Goal: Find contact information: Find contact information

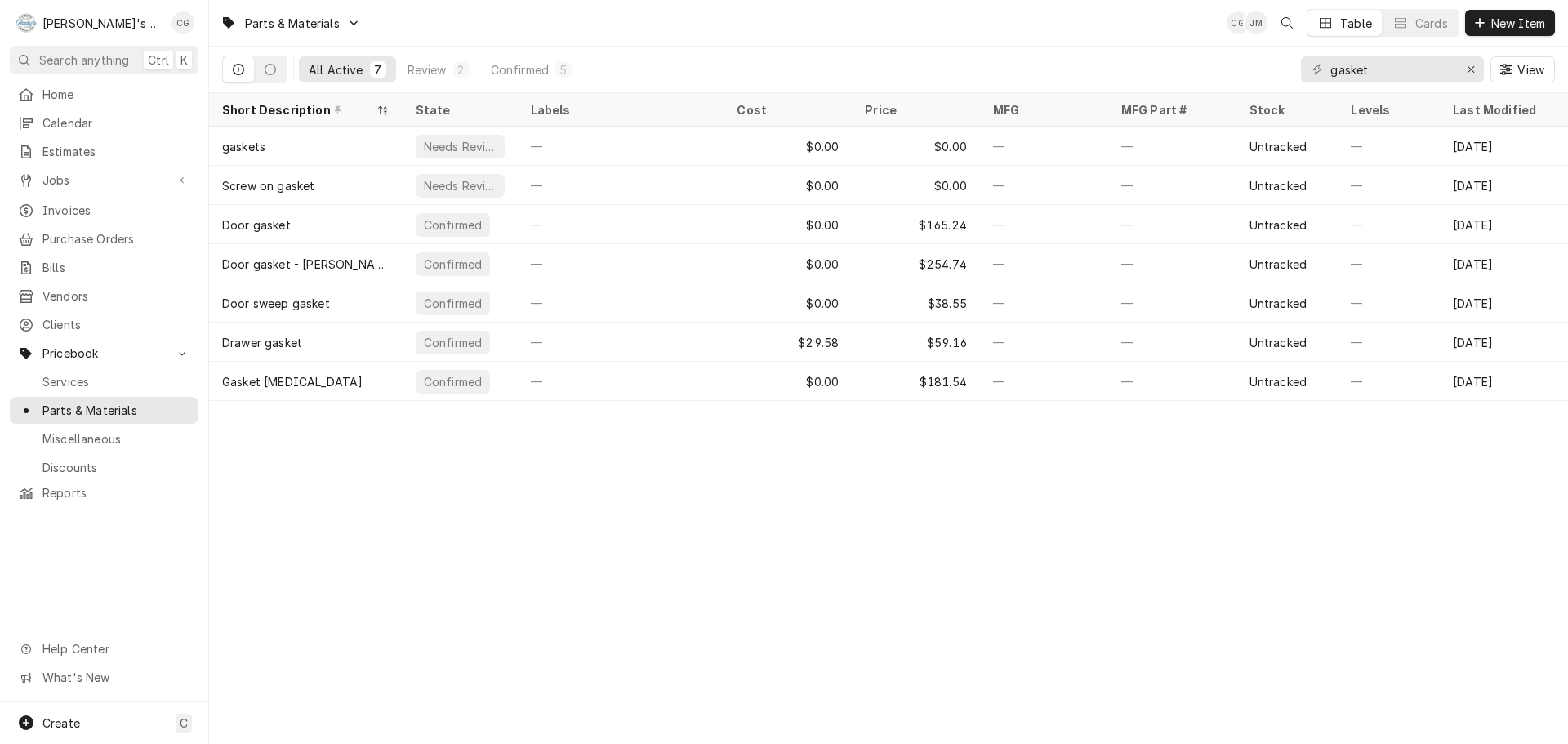
click at [99, 60] on span "Search anything" at bounding box center [84, 59] width 90 height 17
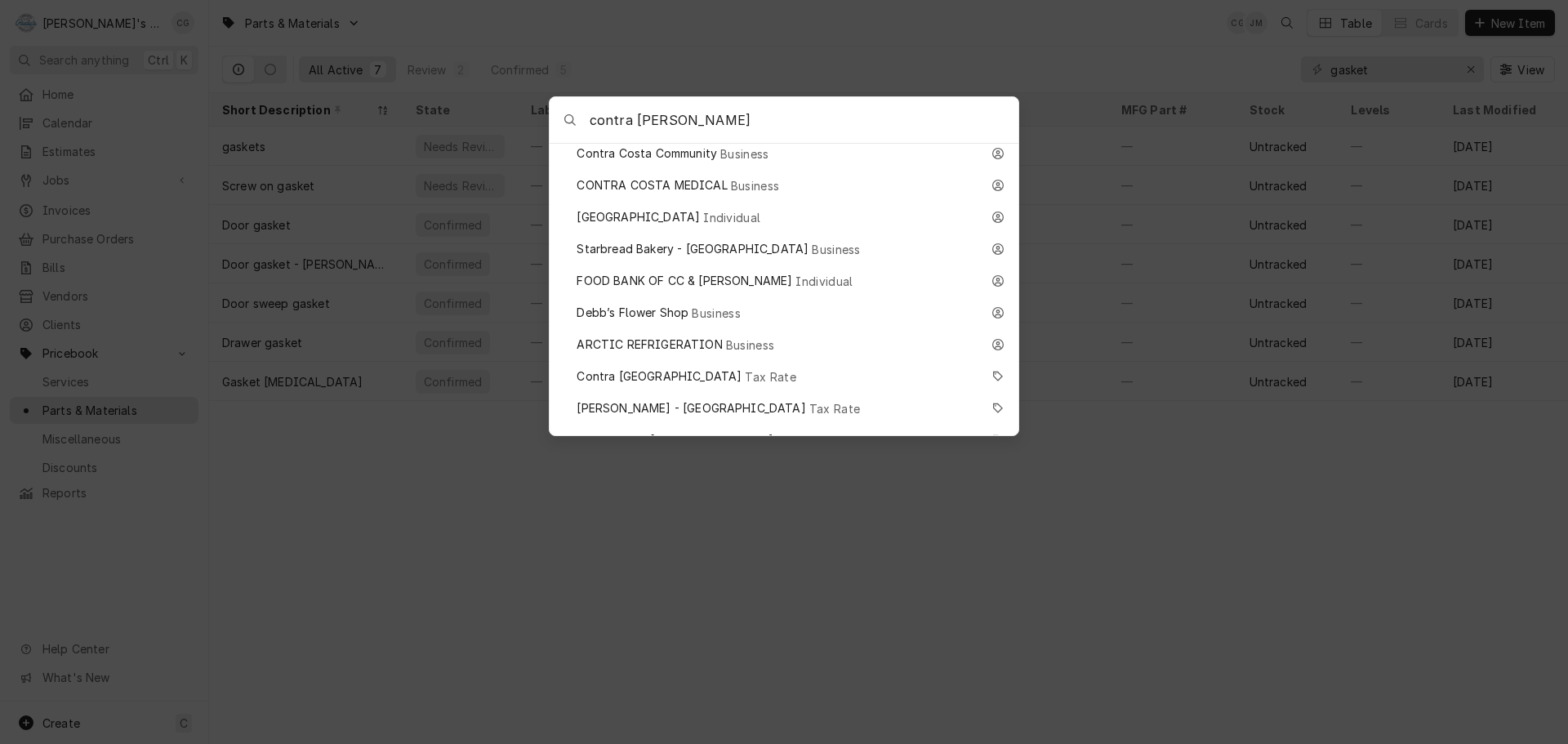
scroll to position [1389, 0]
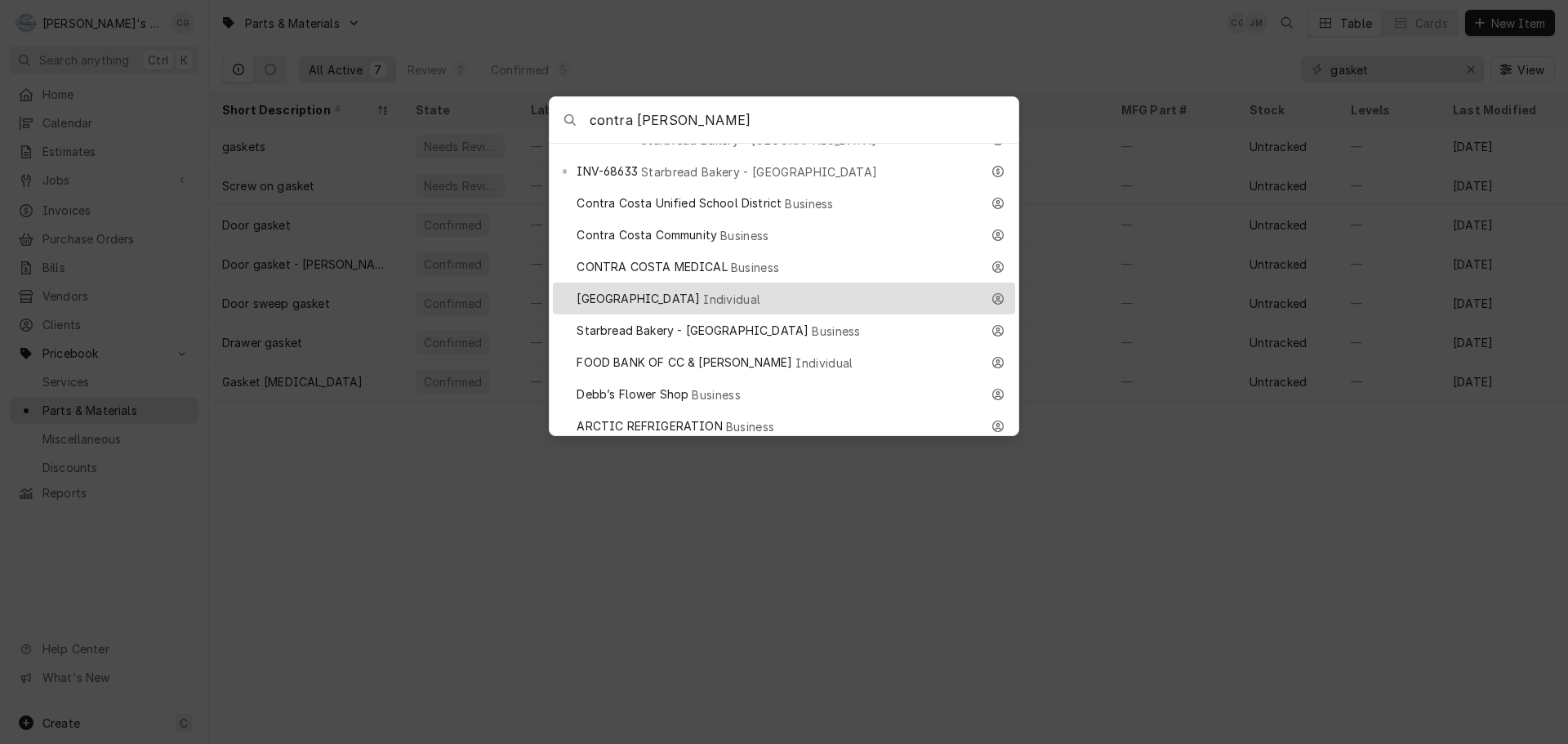
type input "contra costa"
click at [768, 289] on div "Contra Costa College Individual" at bounding box center [778, 298] width 403 height 19
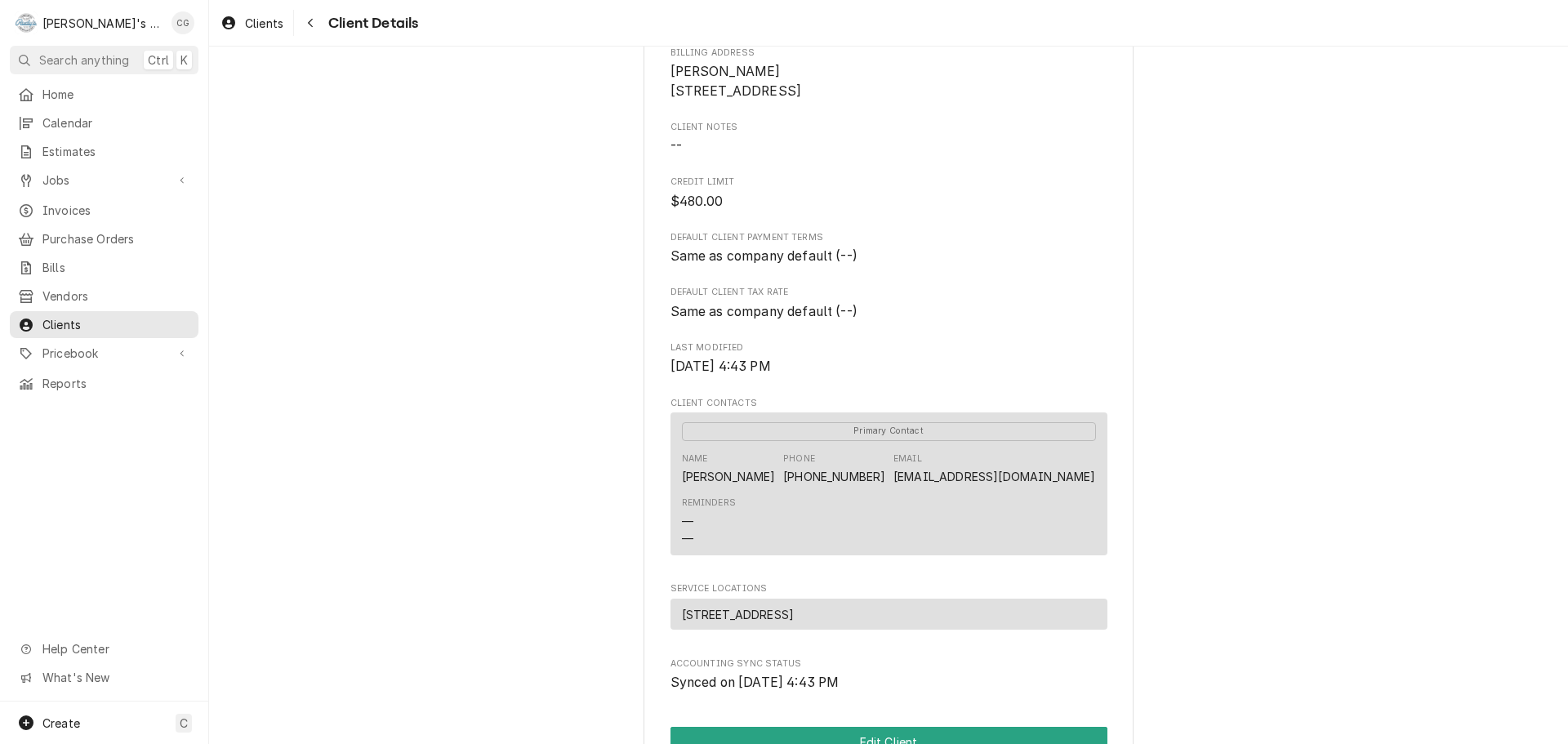
scroll to position [163, 0]
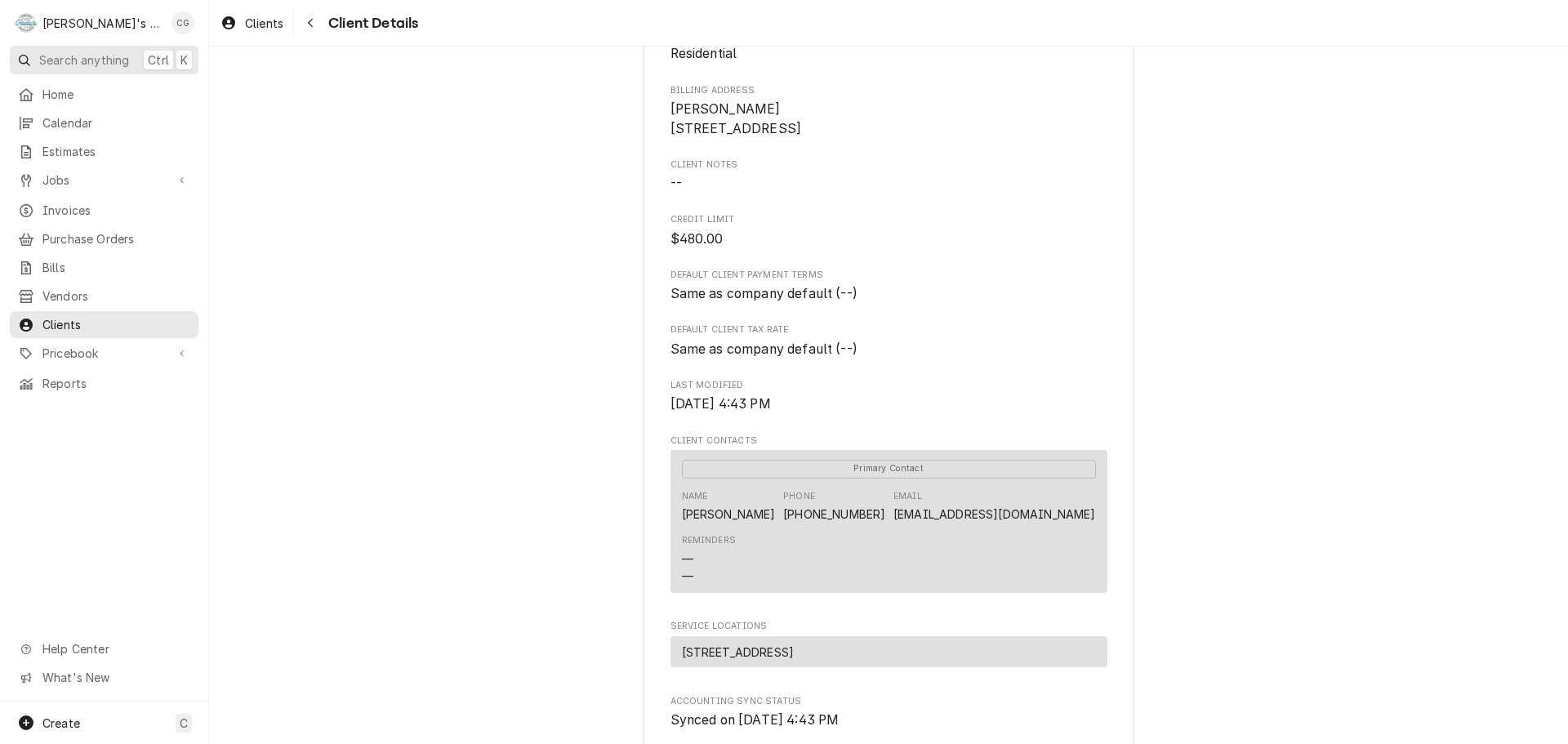
click at [70, 56] on span "Search anything" at bounding box center [84, 59] width 90 height 17
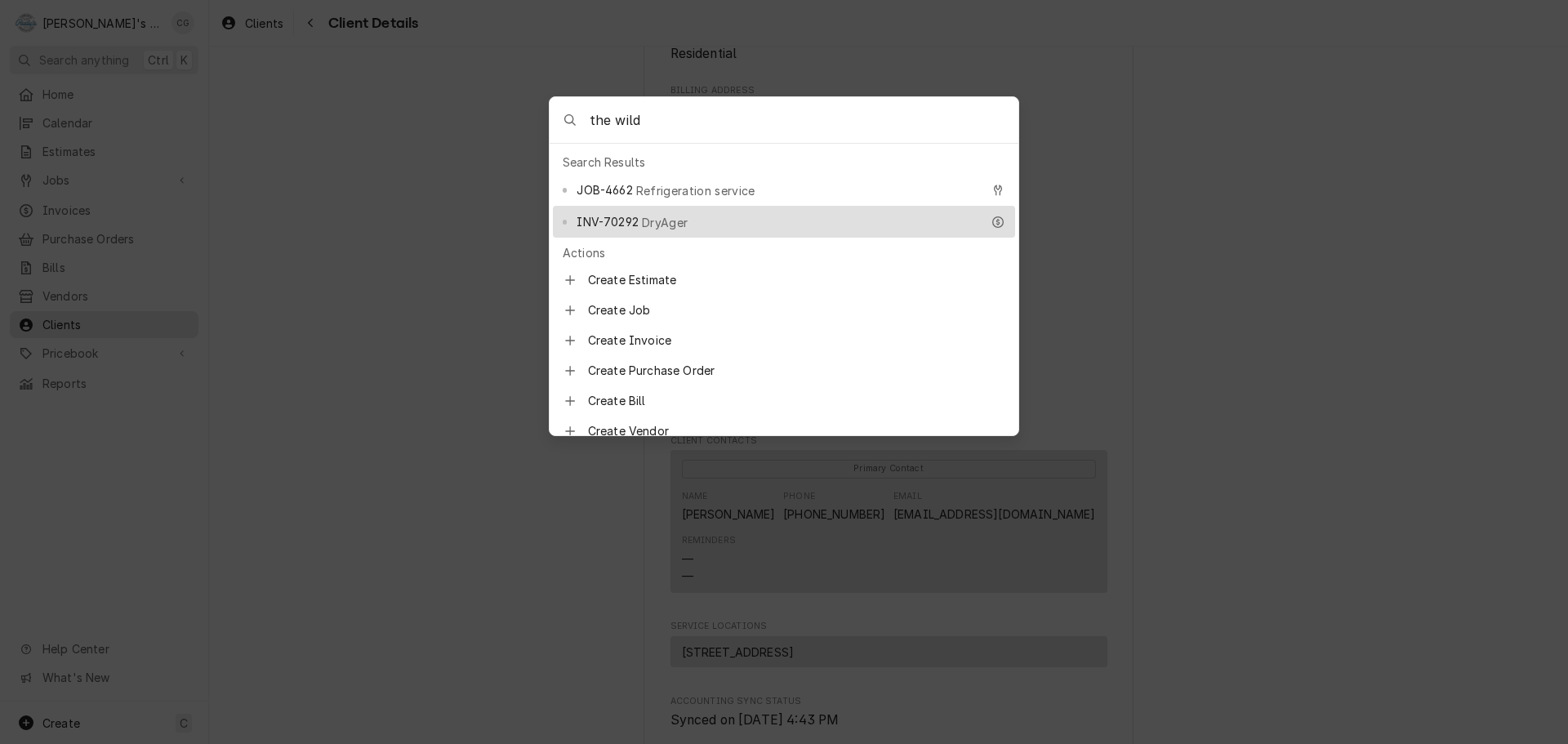
type input "the wild"
click at [614, 219] on span "INV-70292" at bounding box center [608, 221] width 61 height 17
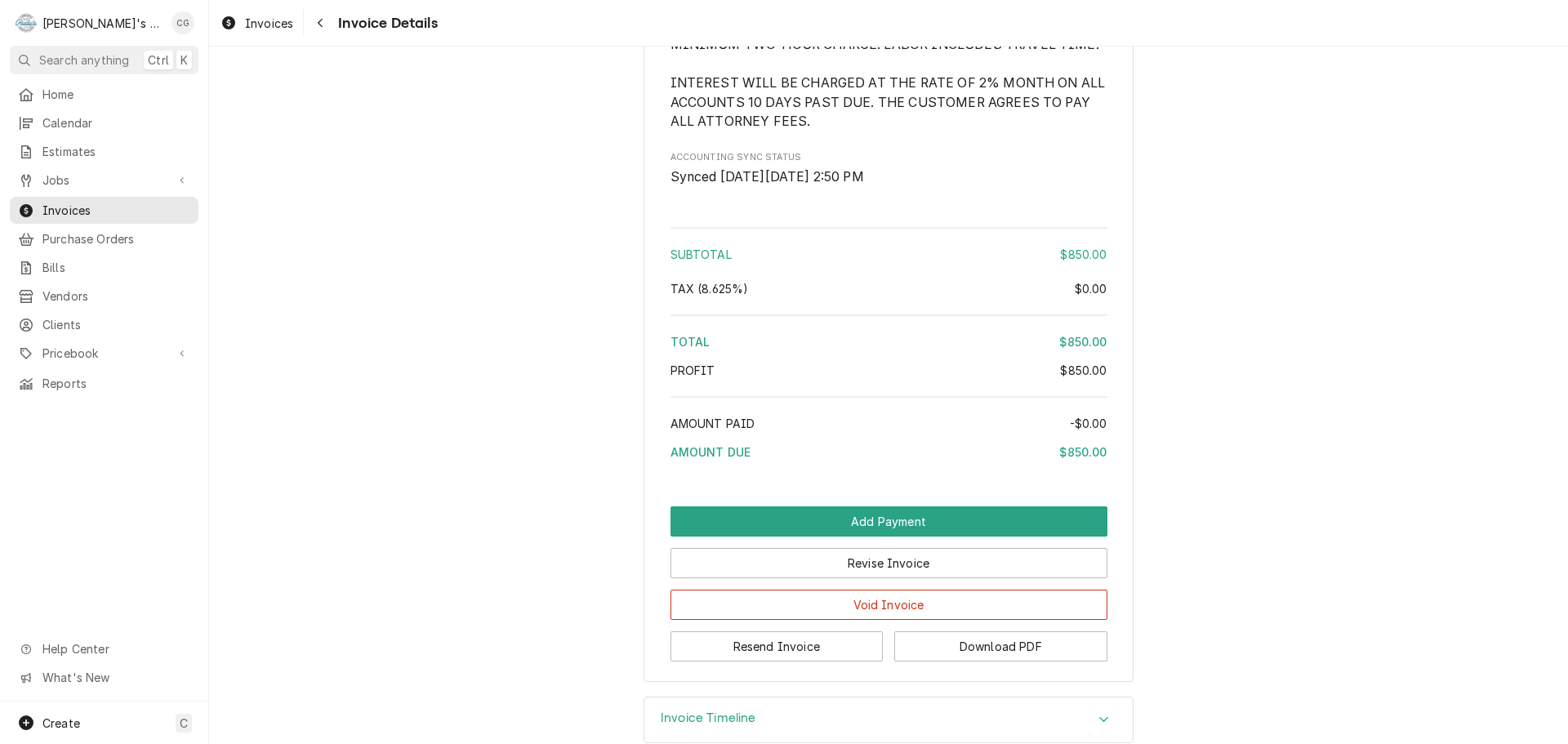
scroll to position [1940, 0]
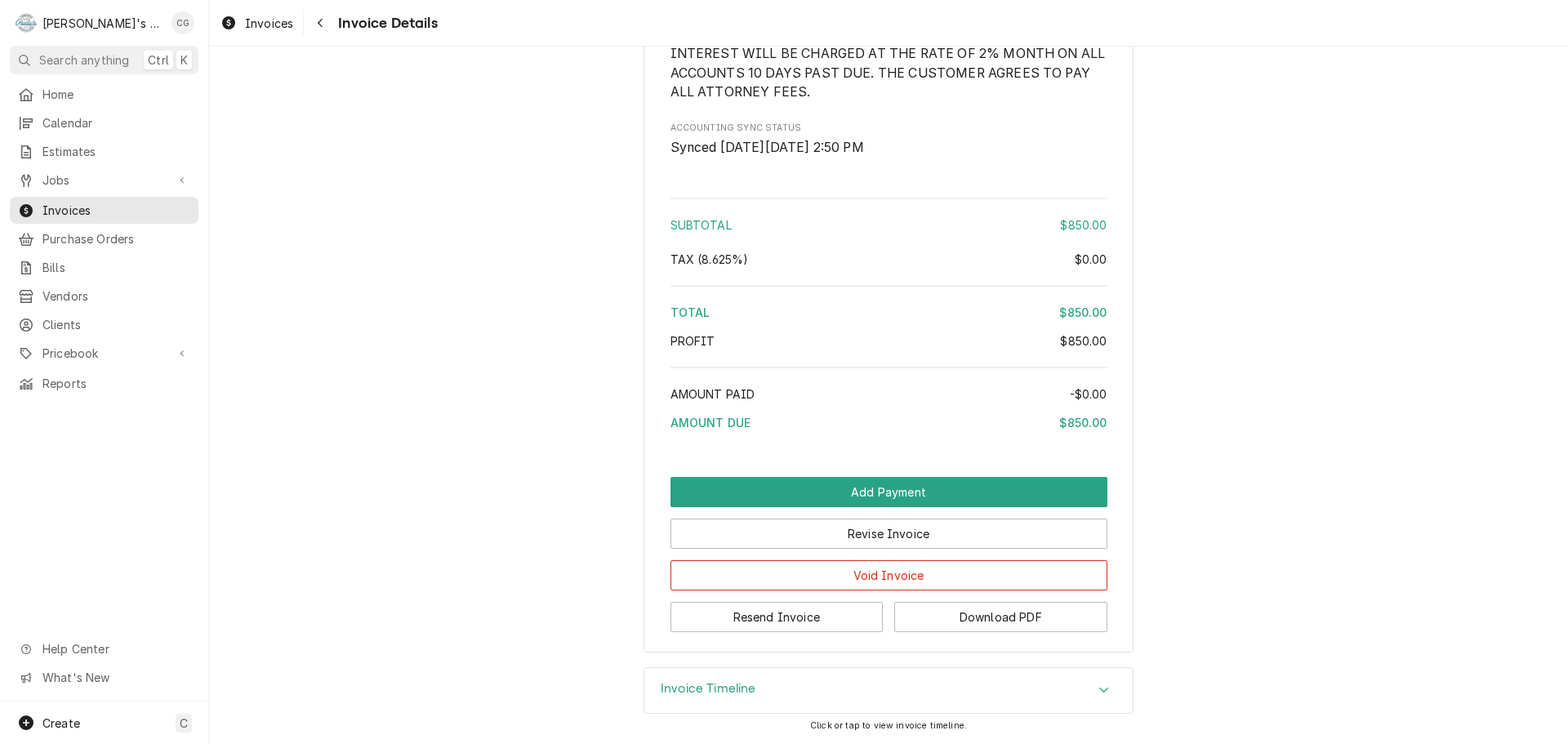
click at [750, 681] on h3 "Invoice Timeline" at bounding box center [708, 688] width 96 height 16
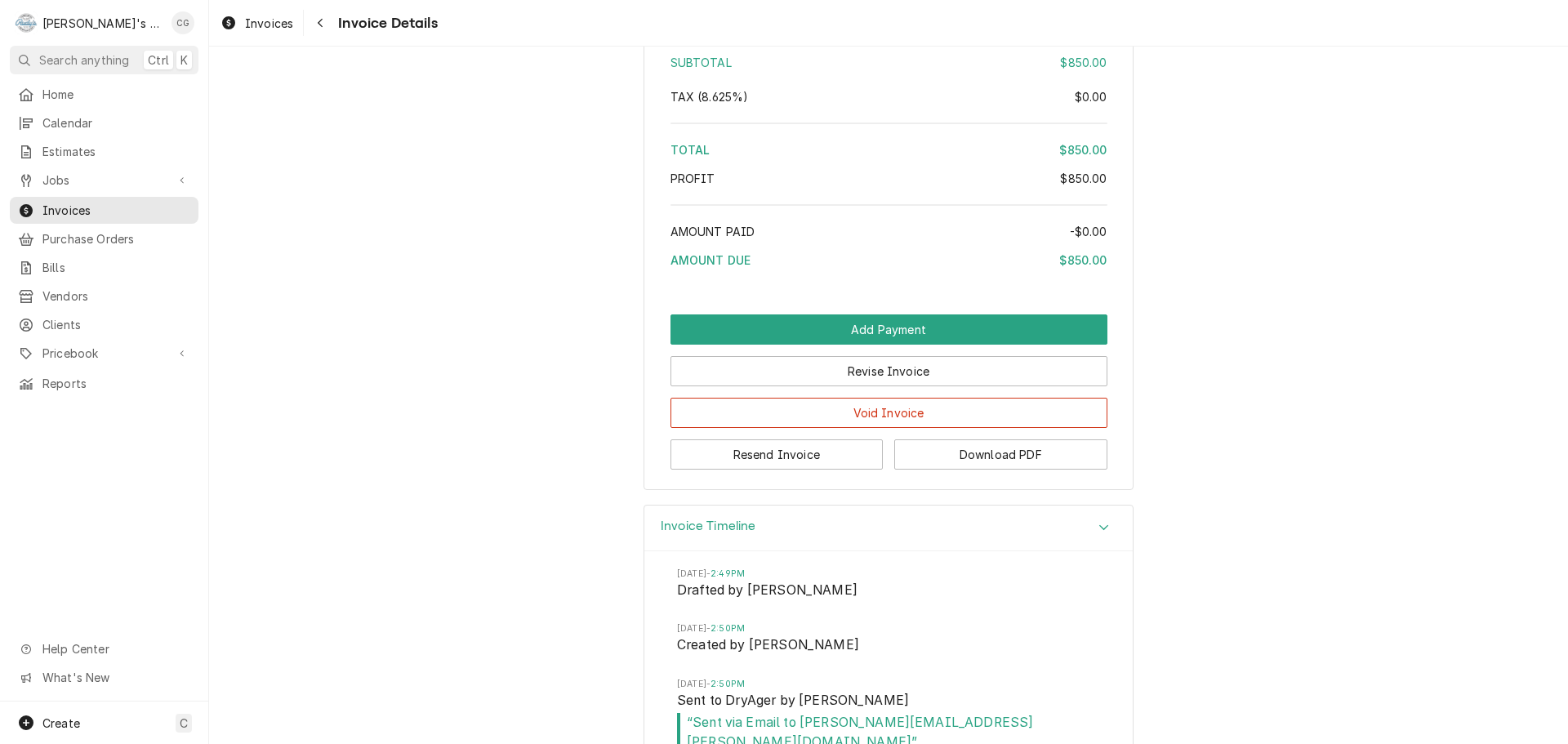
scroll to position [2349, 0]
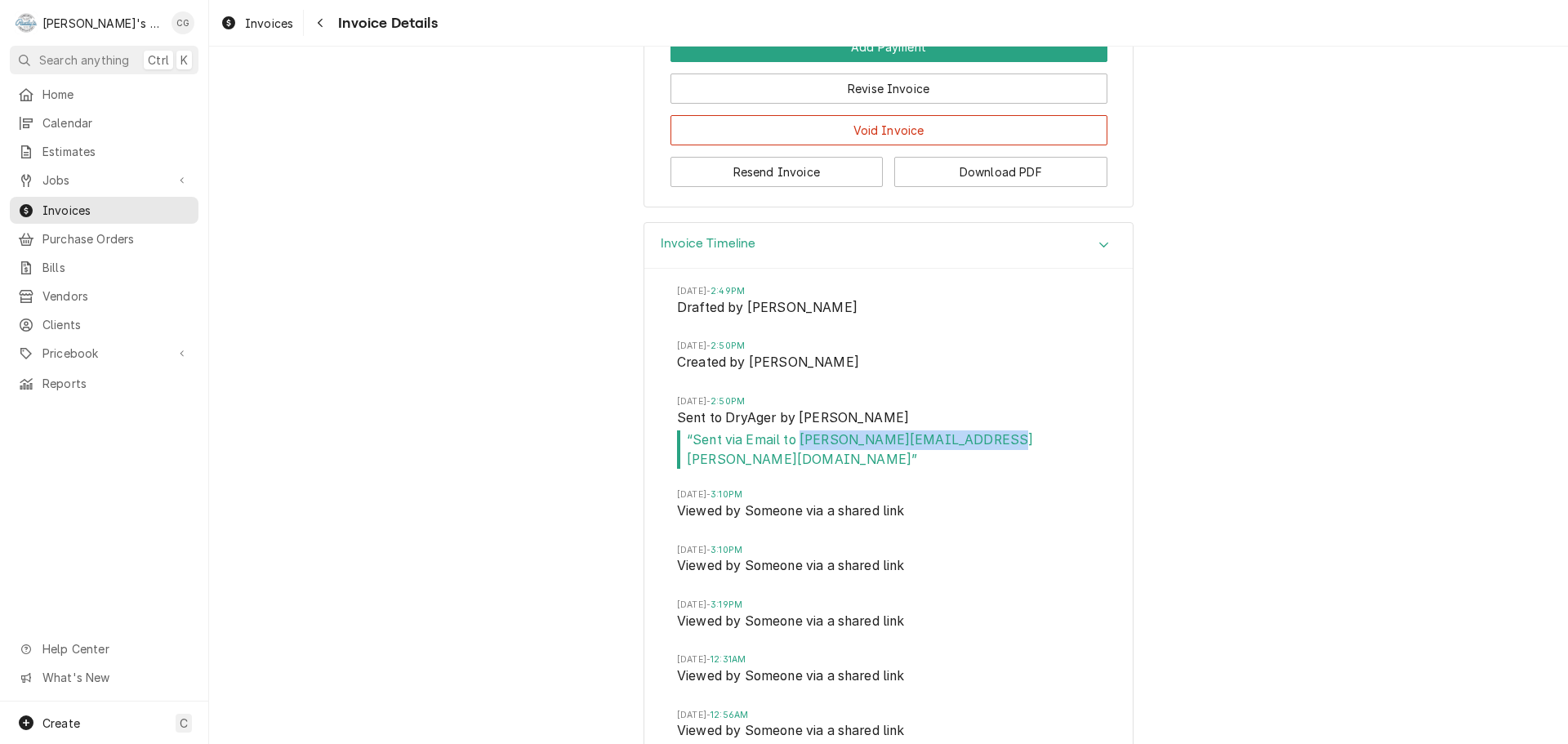
drag, startPoint x: 794, startPoint y: 479, endPoint x: 969, endPoint y: 483, distance: 175.0
click at [977, 469] on span "“ Sent via Email to sarah.shires@dryagerusa.com ”" at bounding box center [888, 449] width 423 height 38
copy span "sarah.shires@dryagerusa.com"
click at [61, 51] on span "Search anything" at bounding box center [84, 59] width 90 height 17
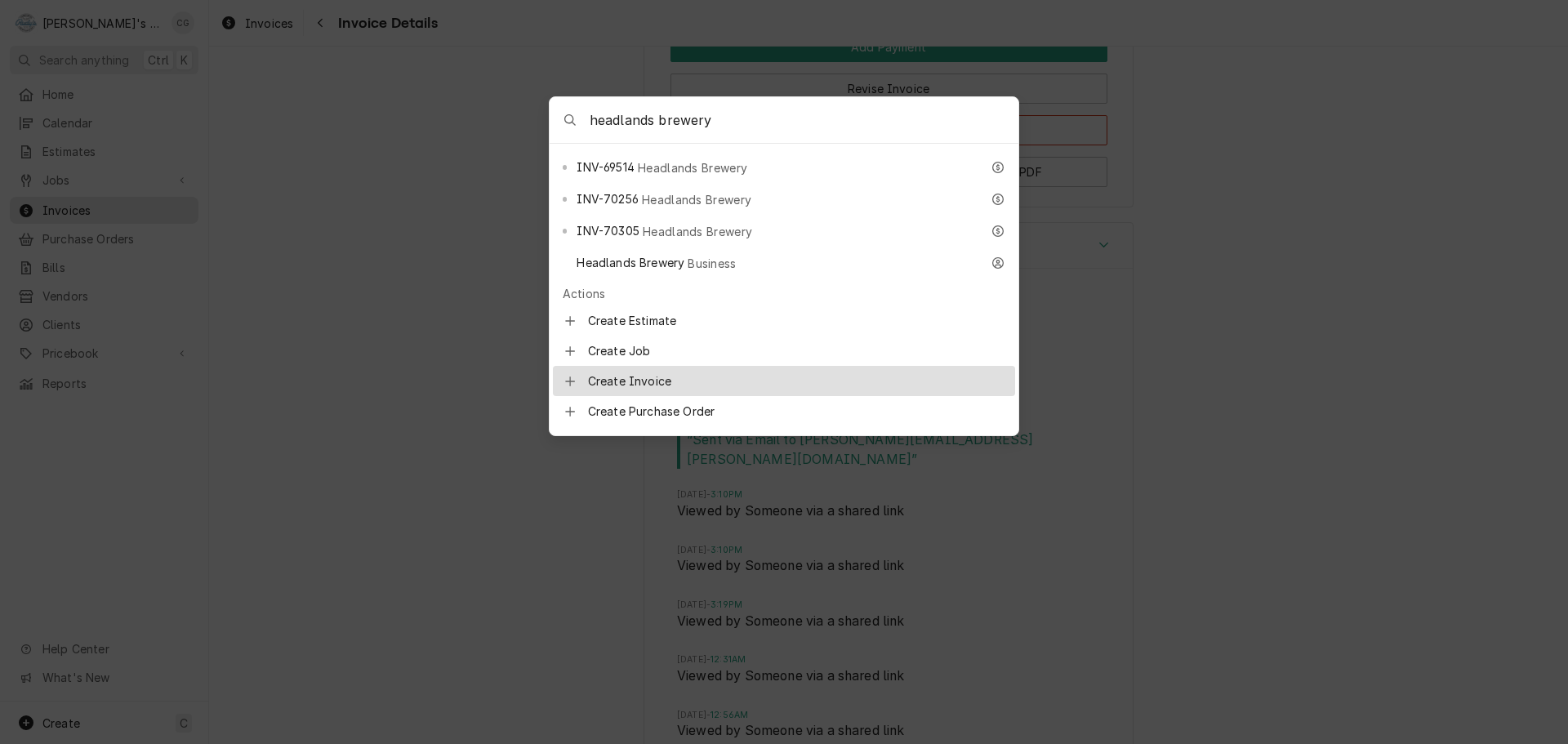
scroll to position [245, 0]
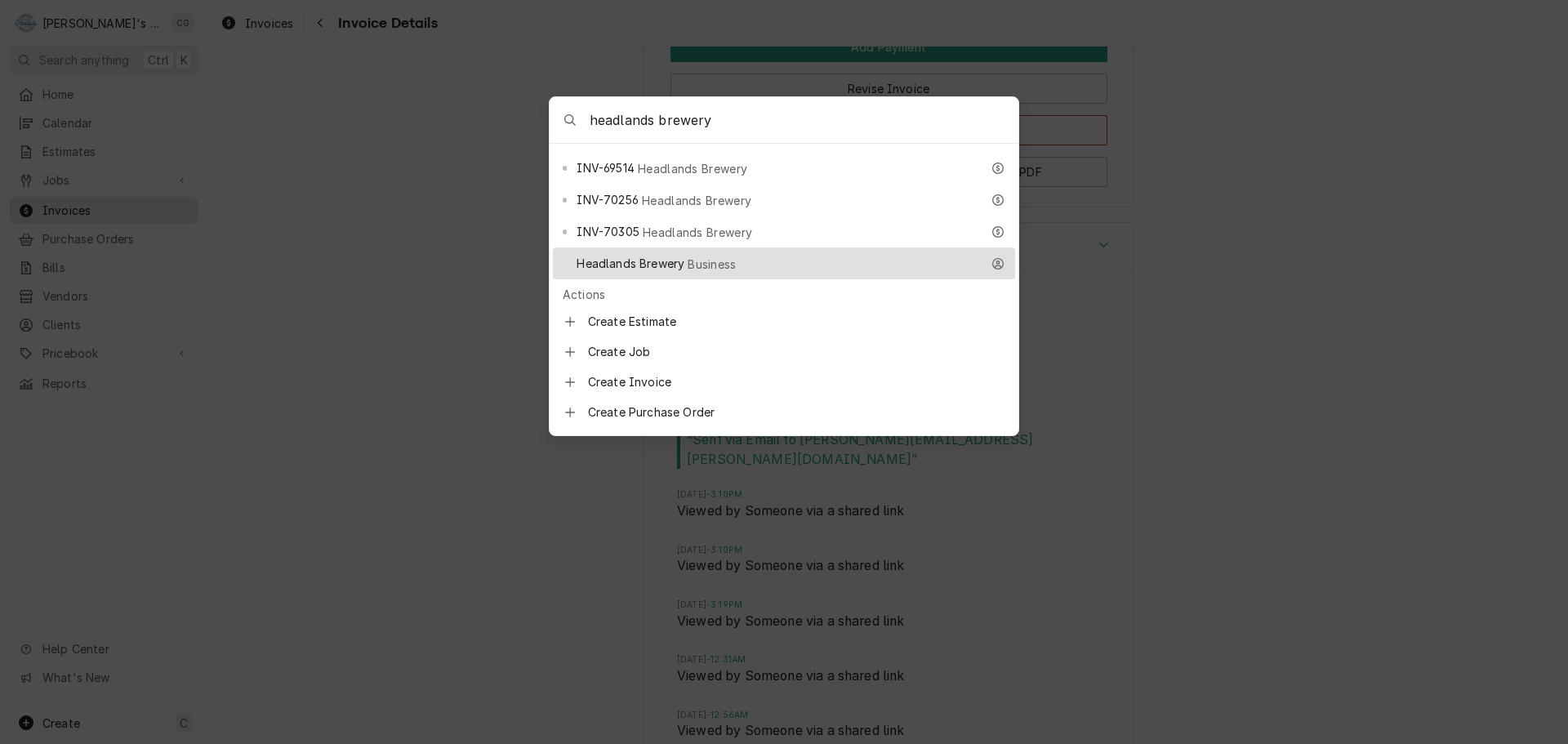
type input "headlands brewery"
click at [792, 254] on div "Headlands Brewery Business" at bounding box center [778, 263] width 403 height 19
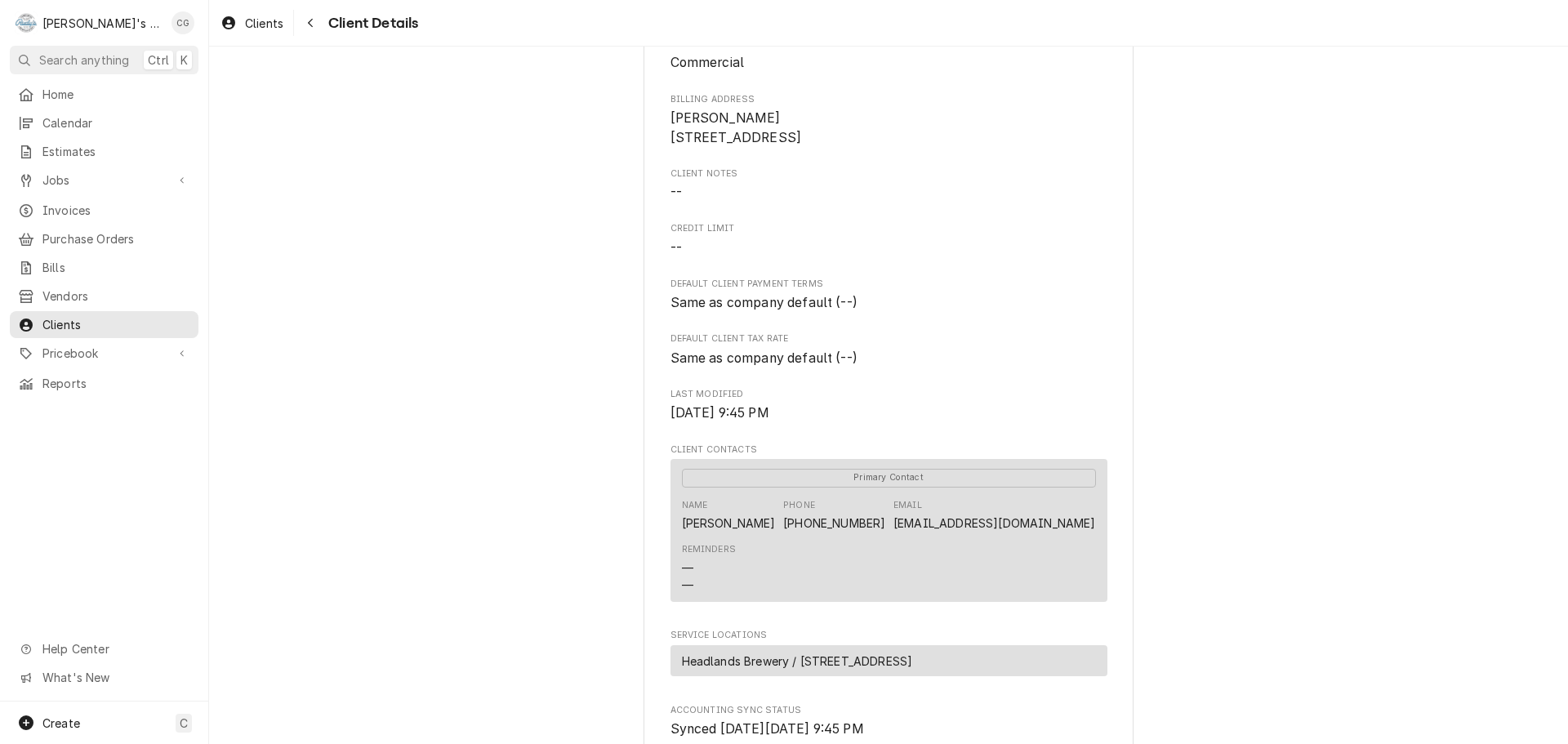
scroll to position [163, 0]
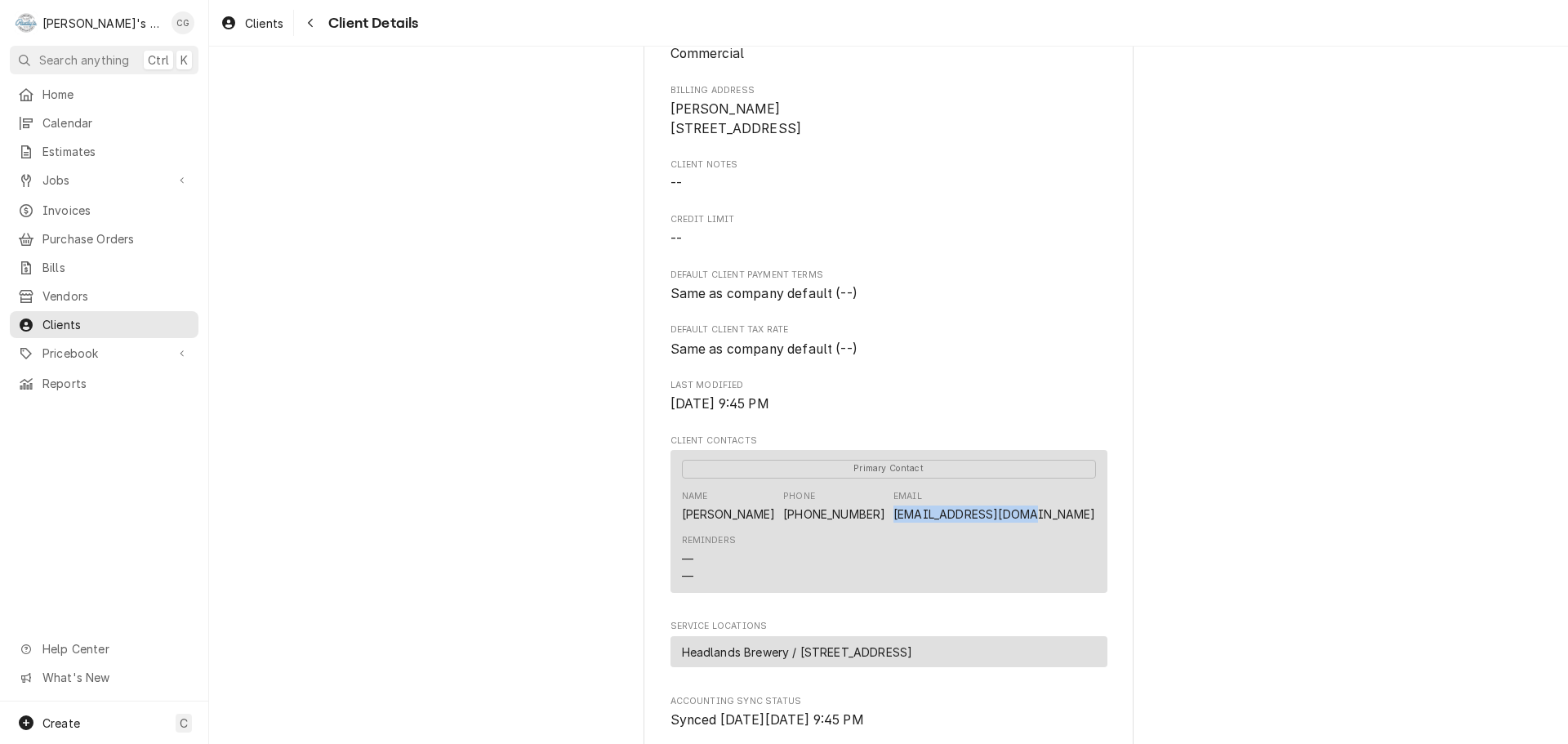
drag, startPoint x: 953, startPoint y: 535, endPoint x: 1091, endPoint y: 545, distance: 138.4
click at [1091, 545] on div "Primary Contact Name Mike Dykes Phone (925) 705-5491 Email mikedykes@wci-gc.com…" at bounding box center [889, 521] width 437 height 143
click at [1084, 521] on link "mikedykes@wci-gc.com" at bounding box center [994, 514] width 202 height 14
copy link "mikedykes@wci-gc.com"
click at [80, 91] on span "Home" at bounding box center [116, 94] width 148 height 17
